Goal: Task Accomplishment & Management: Manage account settings

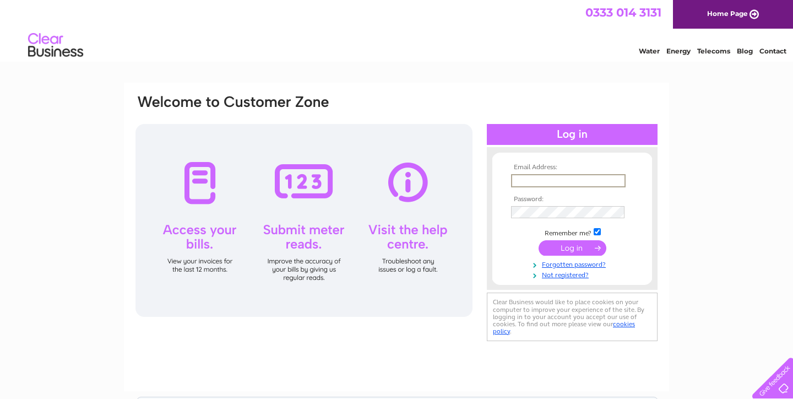
click at [565, 181] on input "text" at bounding box center [568, 180] width 115 height 13
type input "newreneditor@gmail.com"
click at [576, 247] on input "submit" at bounding box center [572, 247] width 68 height 15
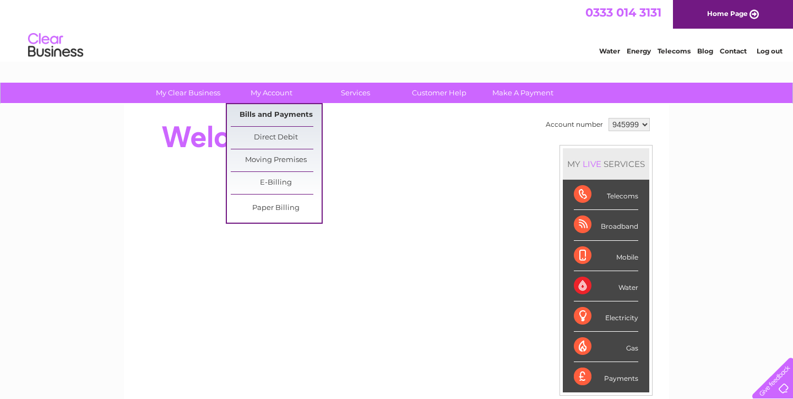
click at [272, 111] on link "Bills and Payments" at bounding box center [276, 115] width 91 height 22
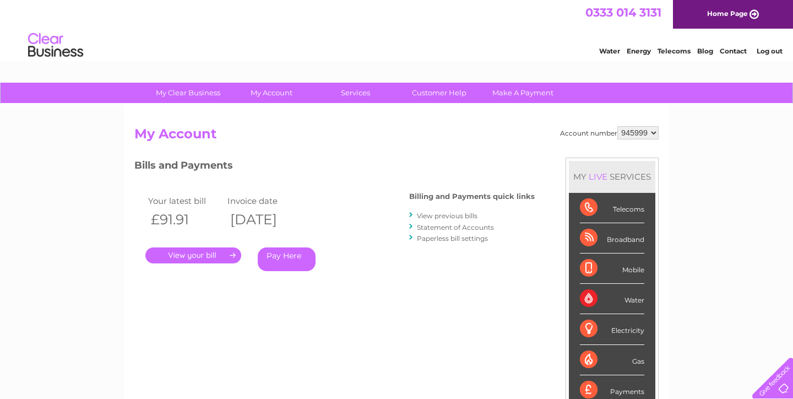
click at [225, 250] on link "." at bounding box center [193, 255] width 96 height 16
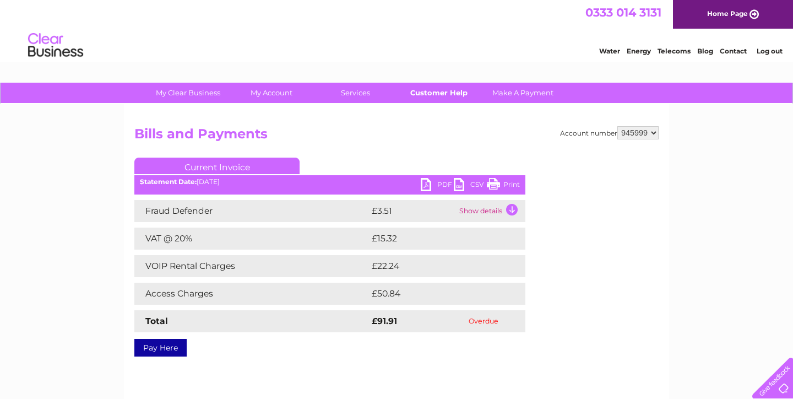
click at [443, 92] on link "Customer Help" at bounding box center [439, 93] width 91 height 20
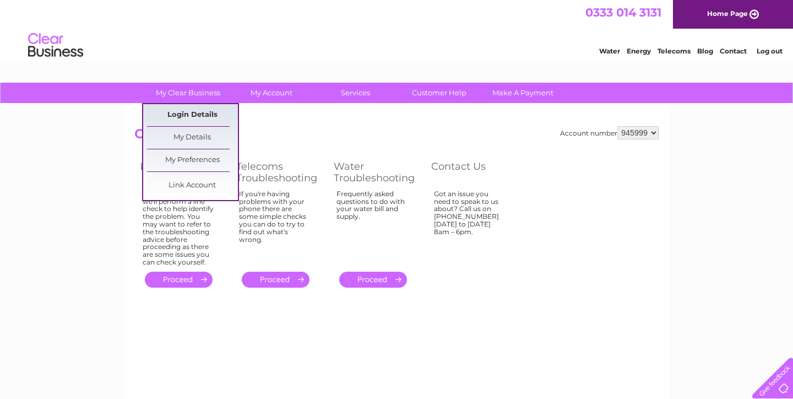
click at [185, 112] on link "Login Details" at bounding box center [192, 115] width 91 height 22
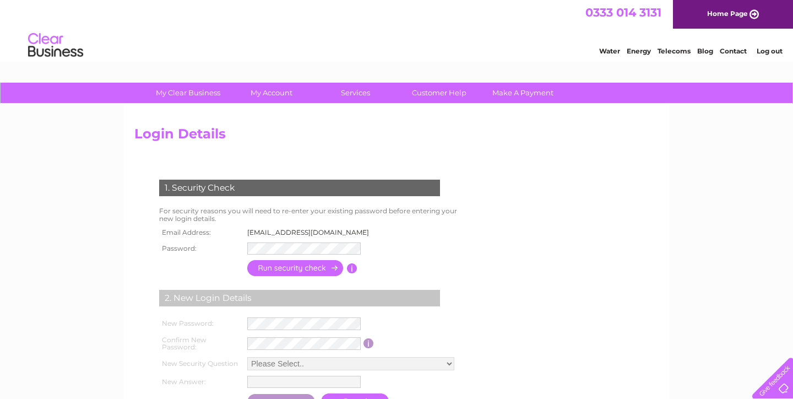
drag, startPoint x: 247, startPoint y: 232, endPoint x: 345, endPoint y: 228, distance: 98.0
click at [345, 228] on td "newreneditor@gmail.com" at bounding box center [311, 232] width 134 height 14
copy td "newreneditor@gmail.com"
